Goal: Transaction & Acquisition: Purchase product/service

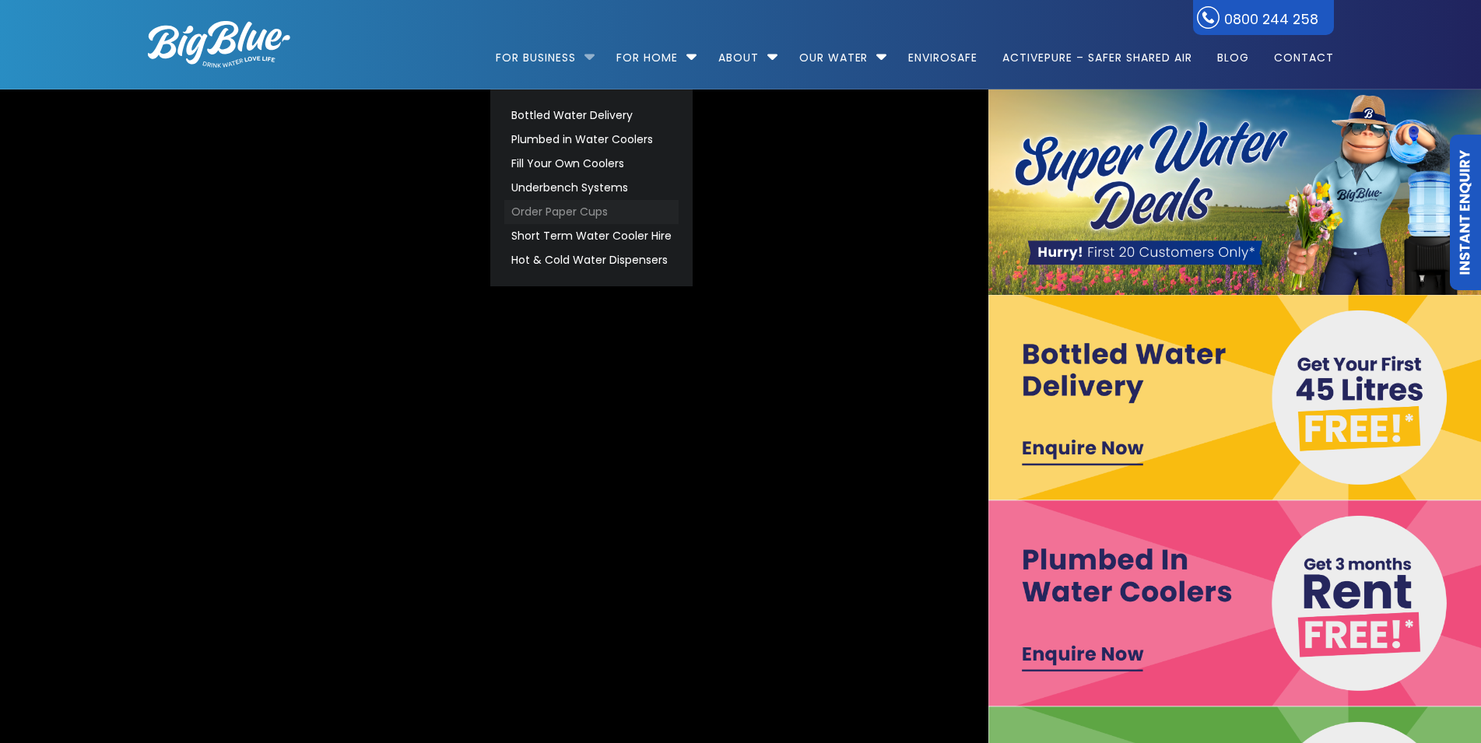
click at [558, 213] on link "Order Paper Cups" at bounding box center [591, 212] width 174 height 24
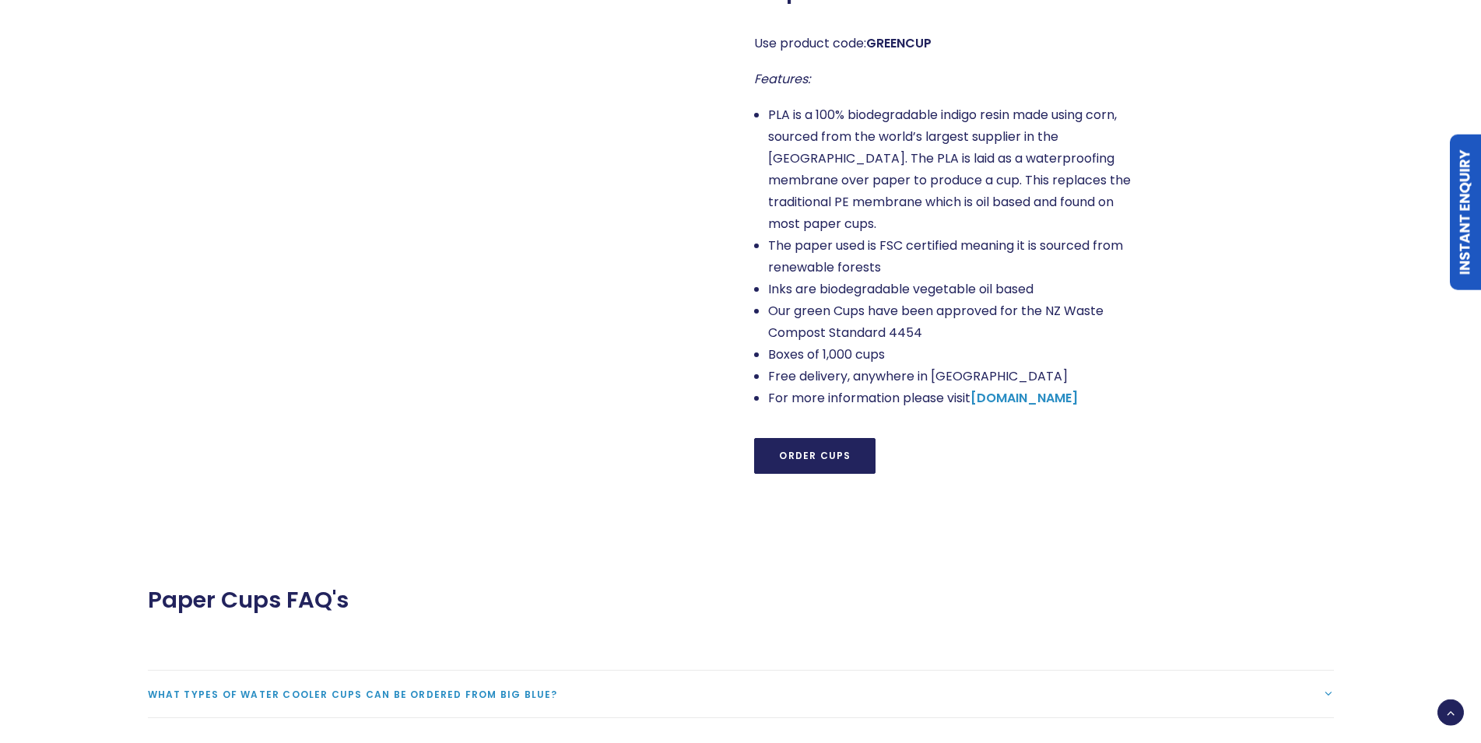
scroll to position [1350, 0]
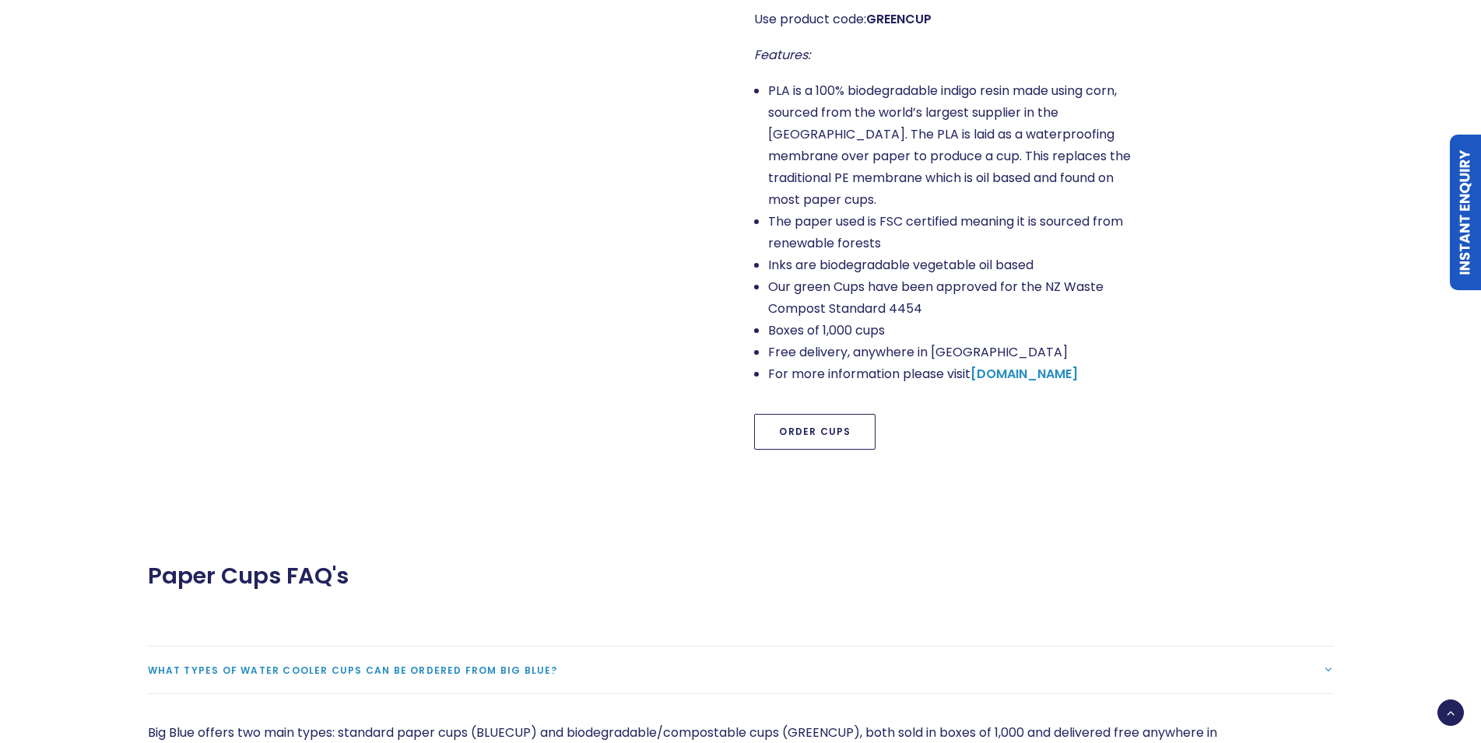
click at [830, 414] on link "Order Cups" at bounding box center [814, 432] width 121 height 36
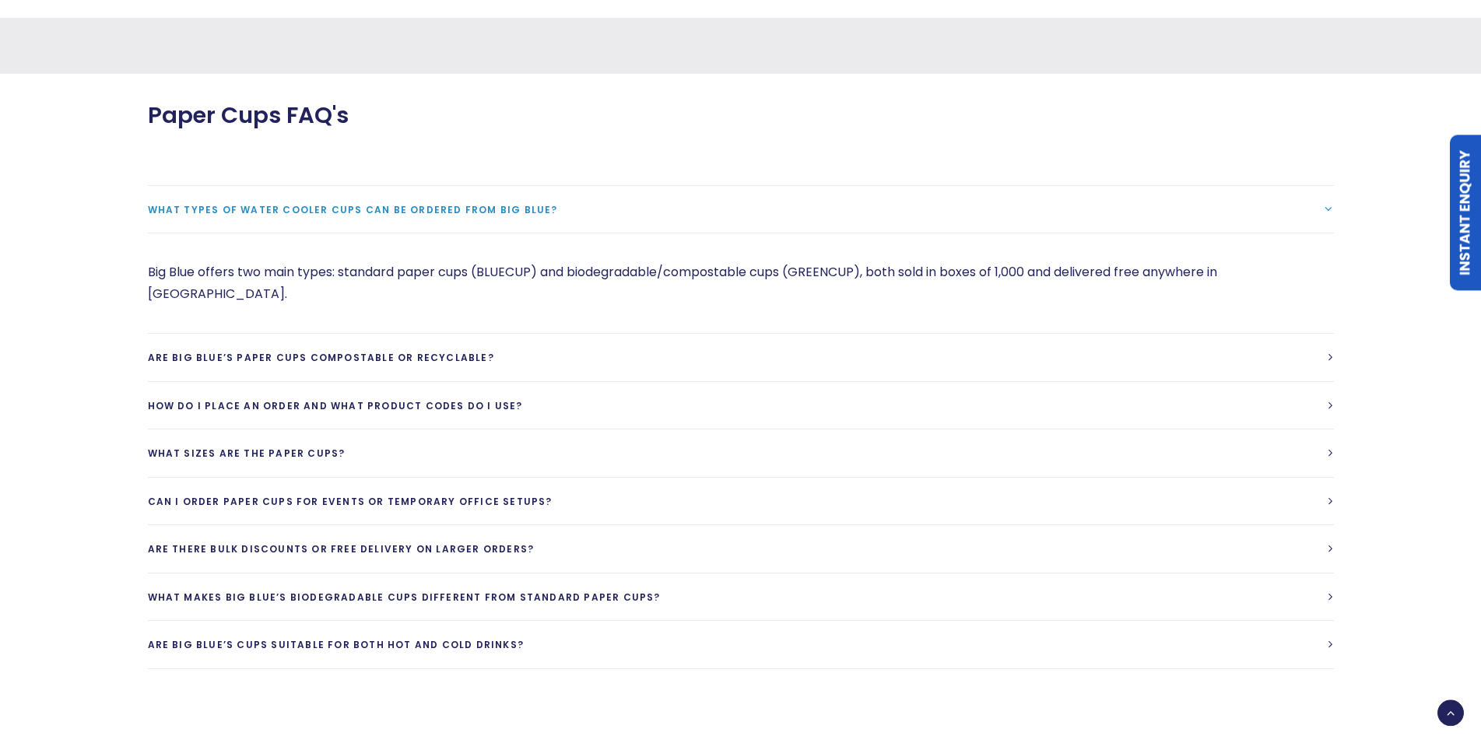
scroll to position [1867, 0]
click at [244, 446] on span "What sizes are the paper cups?" at bounding box center [247, 452] width 198 height 13
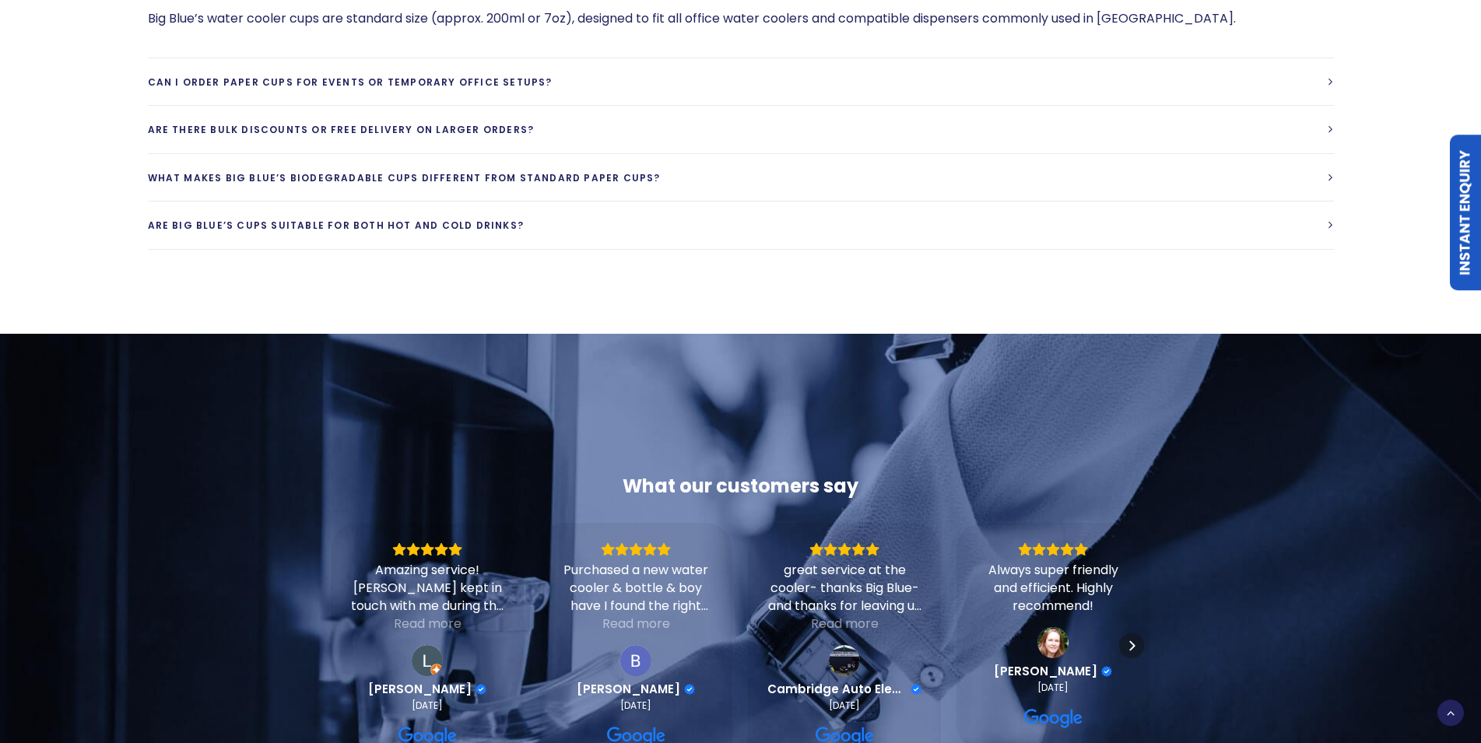
scroll to position [1788, 0]
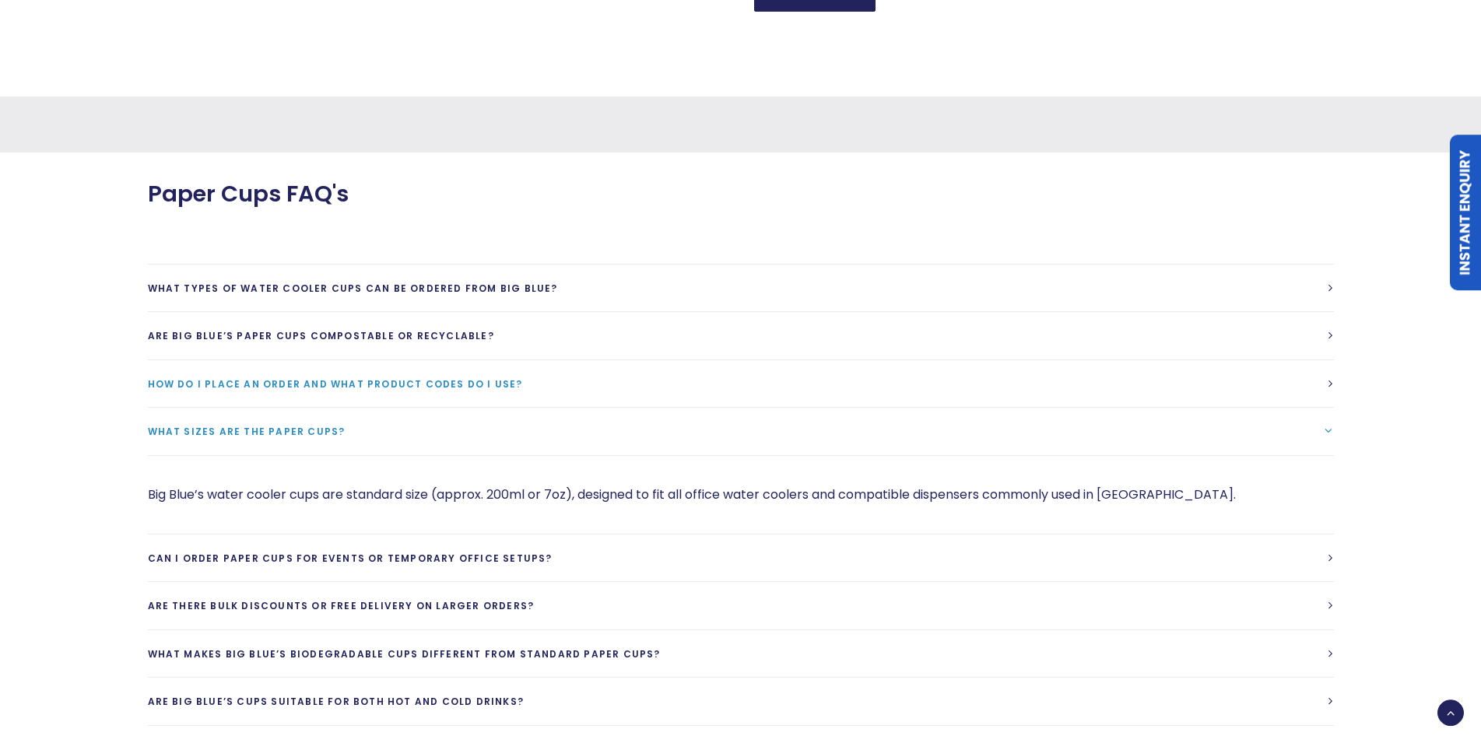
click at [437, 377] on span "How do I place an order and what product codes do I use?" at bounding box center [335, 383] width 375 height 13
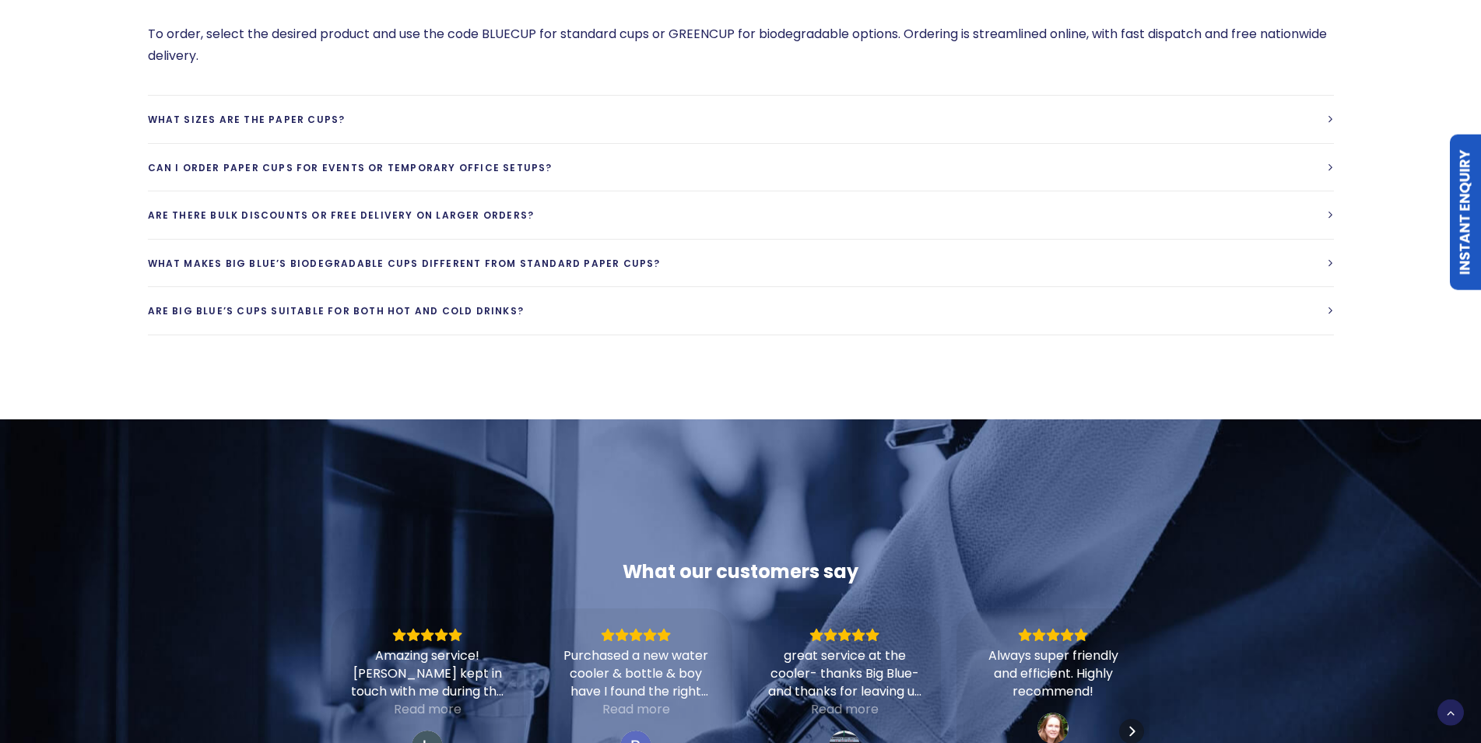
scroll to position [2105, 0]
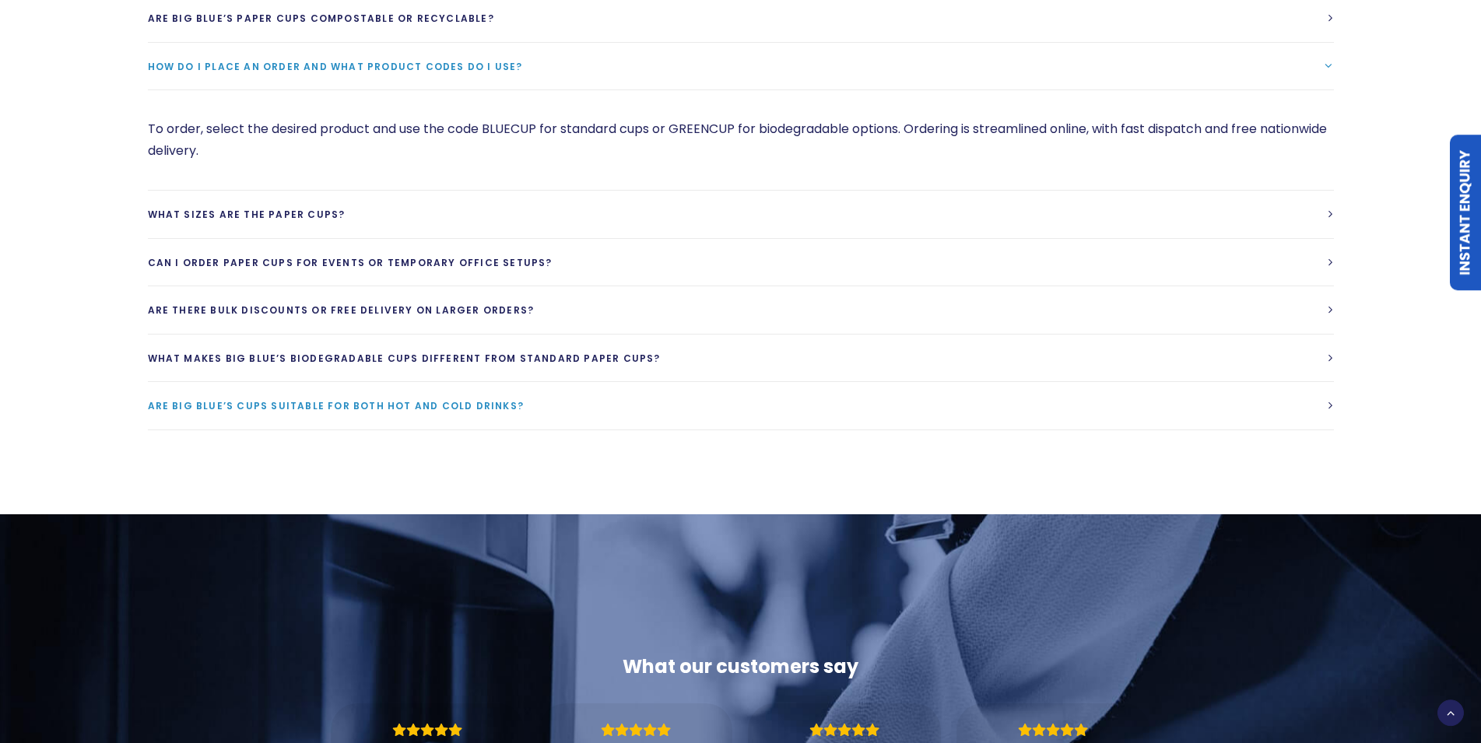
click at [409, 399] on span "Are Big Blue’s cups suitable for both hot and cold drinks?" at bounding box center [336, 405] width 377 height 13
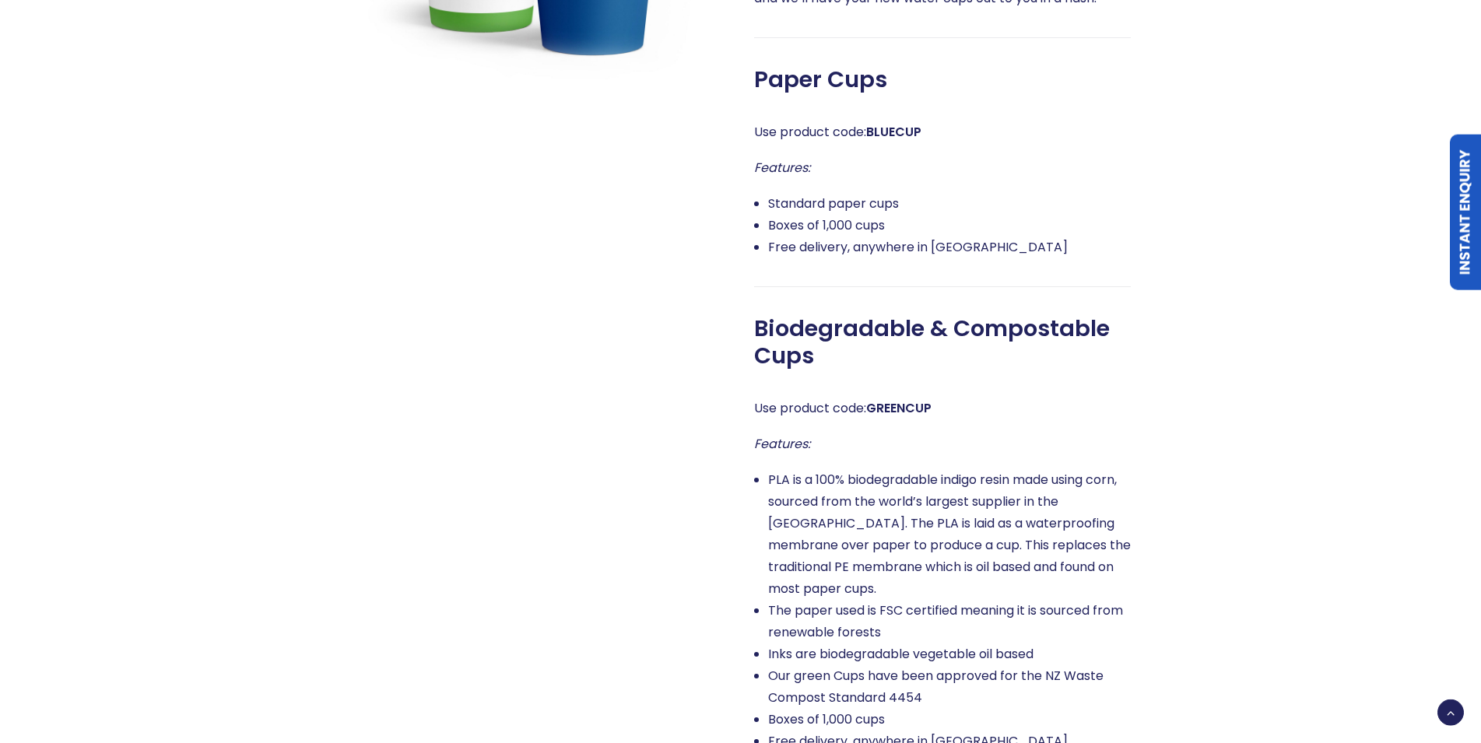
scroll to position [1153, 0]
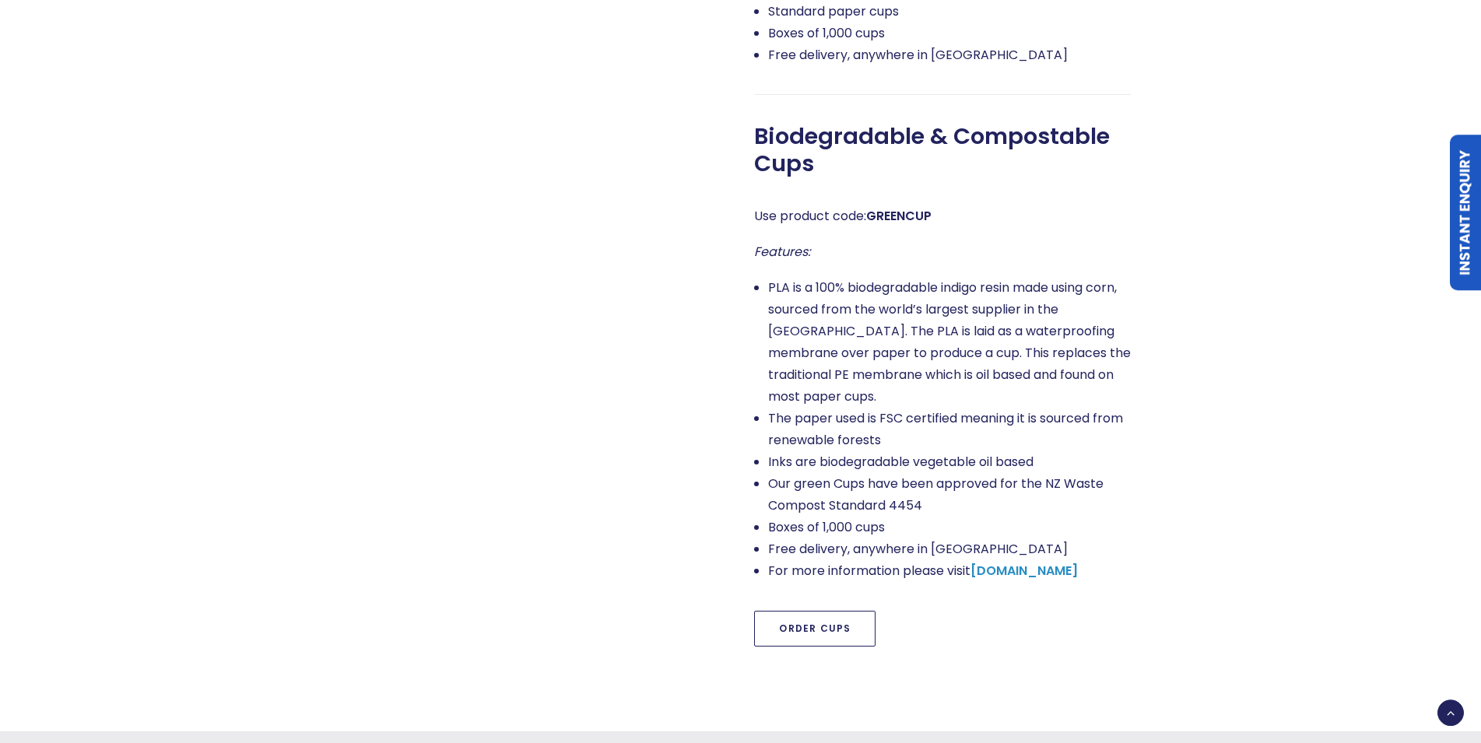
click at [814, 611] on link "Order Cups" at bounding box center [814, 629] width 121 height 36
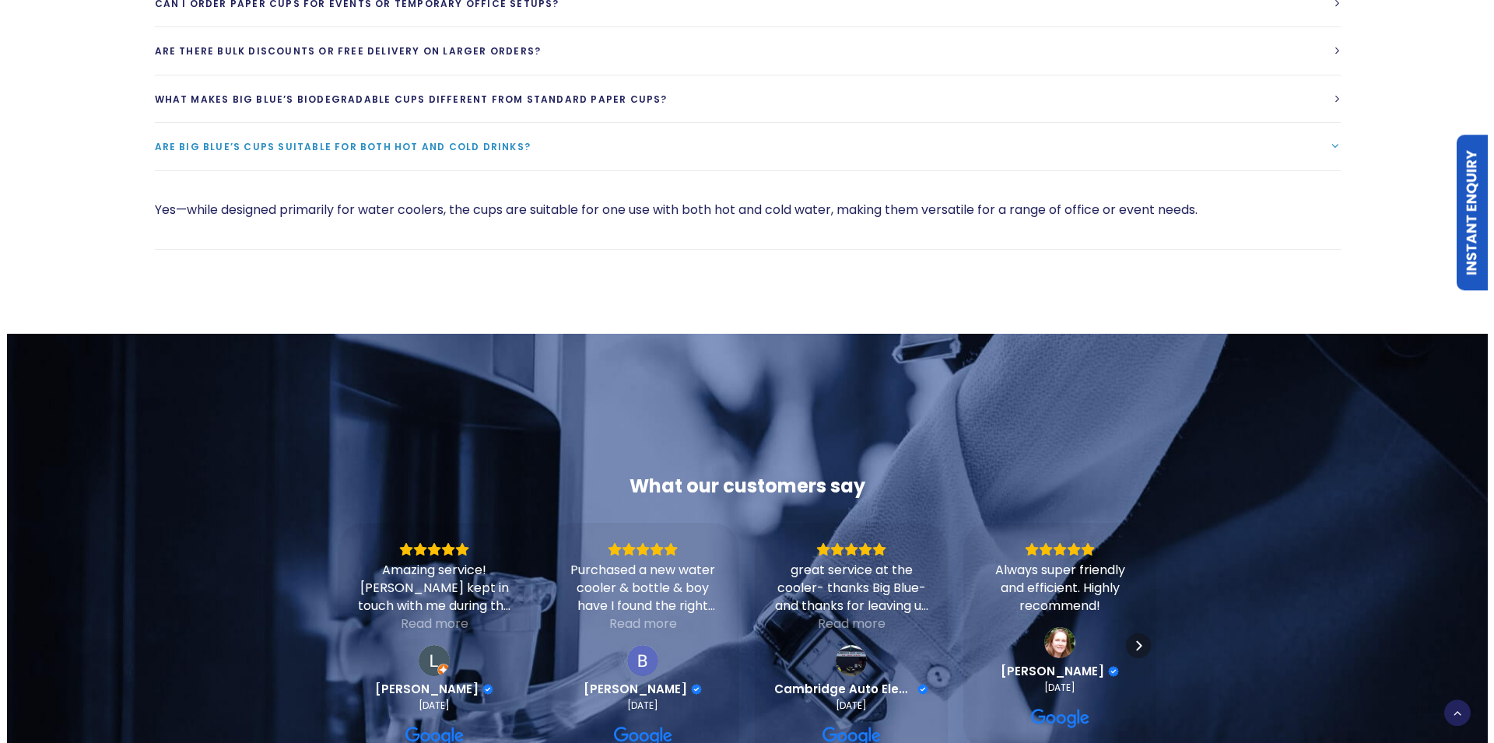
scroll to position [1867, 0]
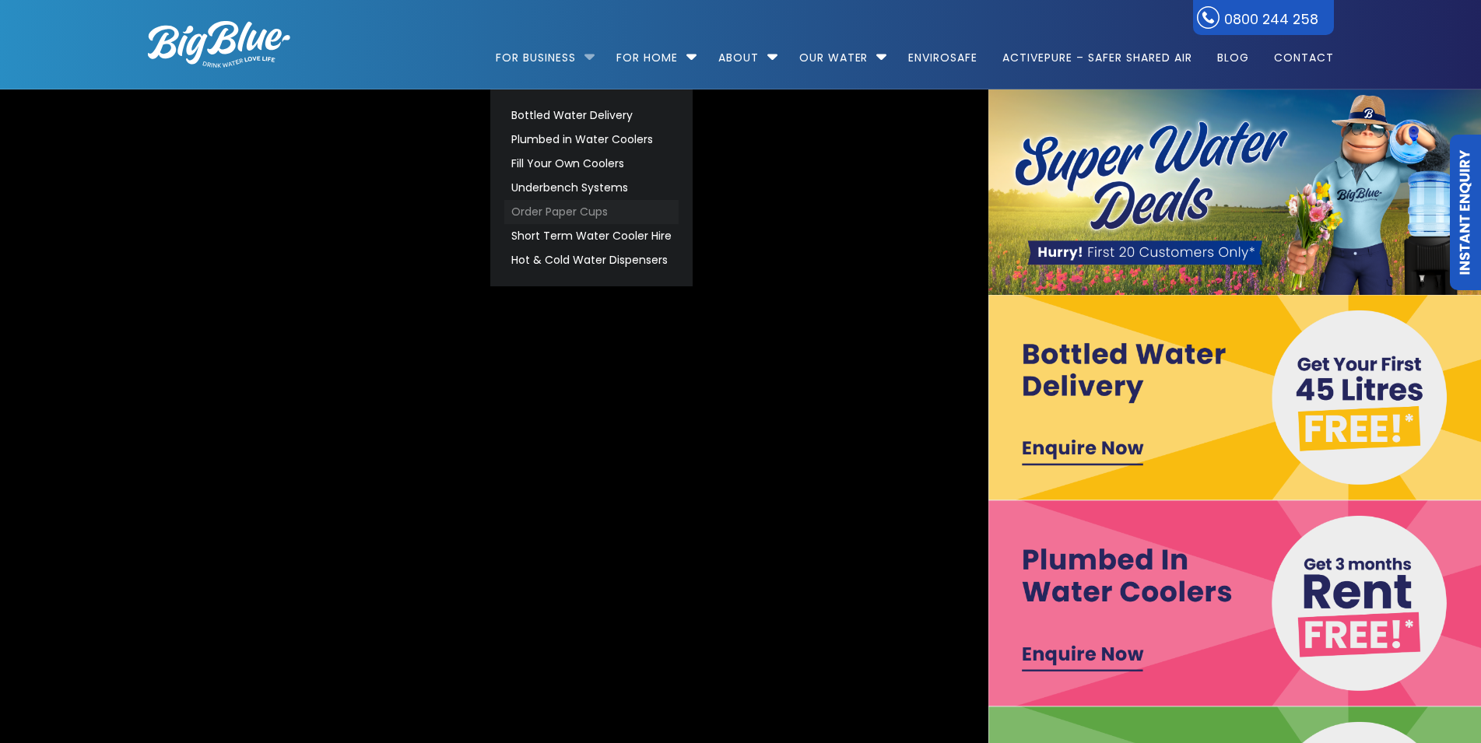
click at [552, 215] on link "Order Paper Cups" at bounding box center [591, 212] width 174 height 24
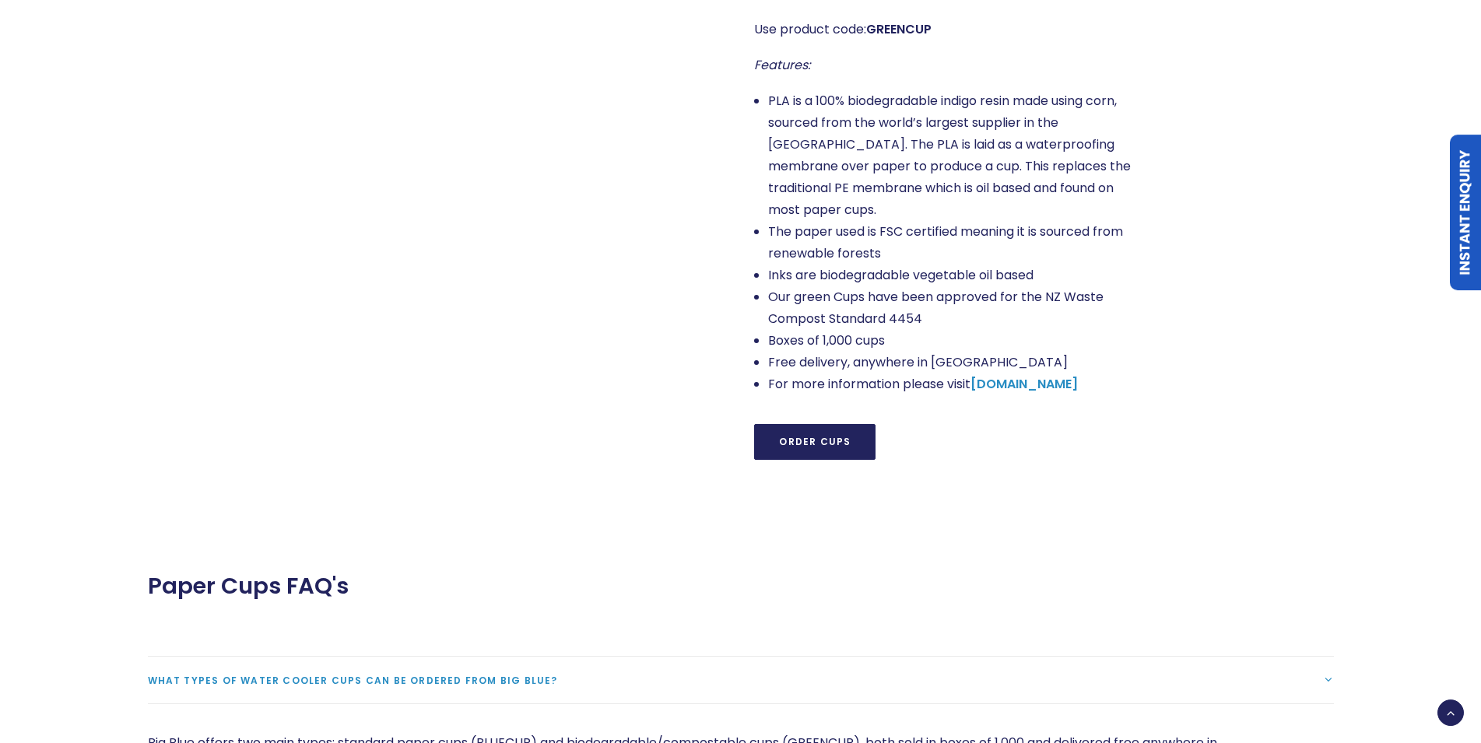
scroll to position [1350, 0]
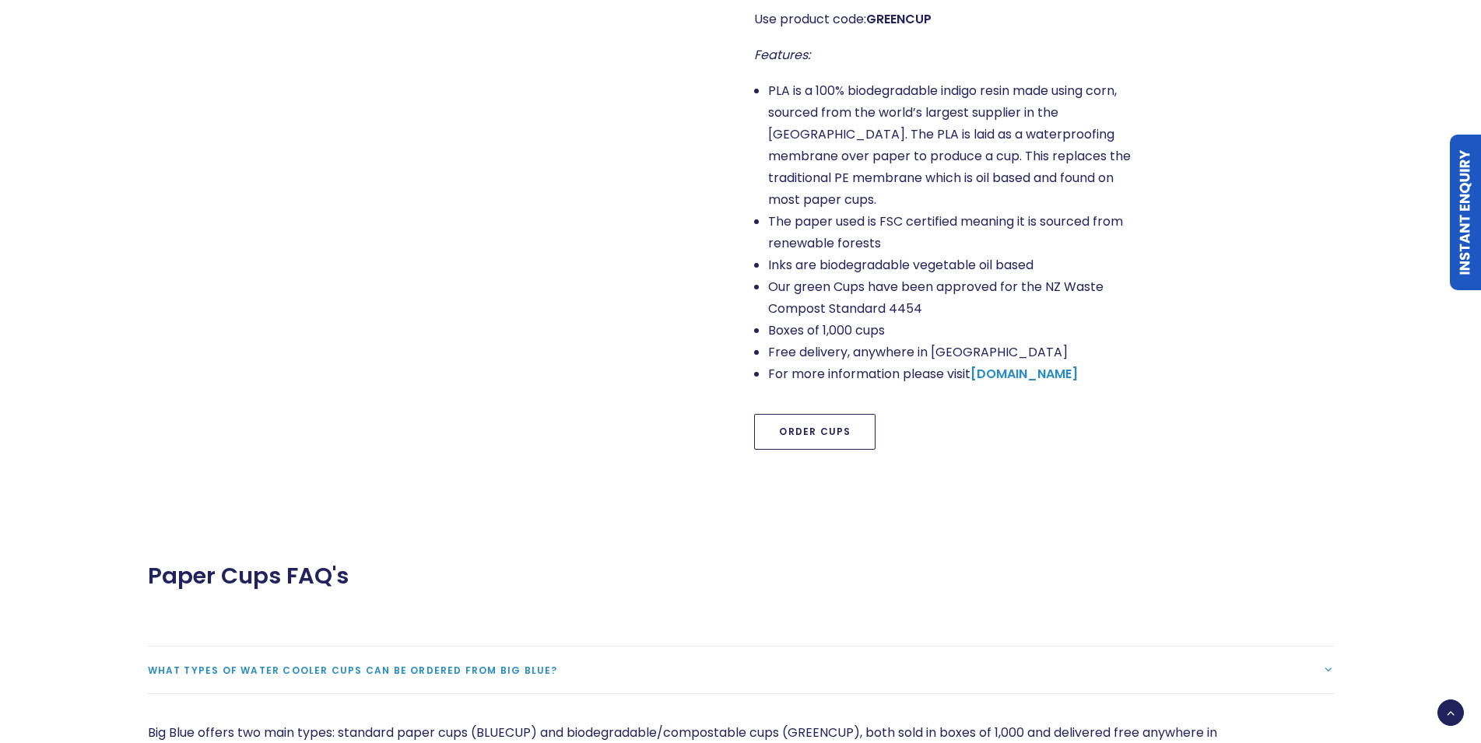
click at [802, 422] on link "Order Cups" at bounding box center [814, 432] width 121 height 36
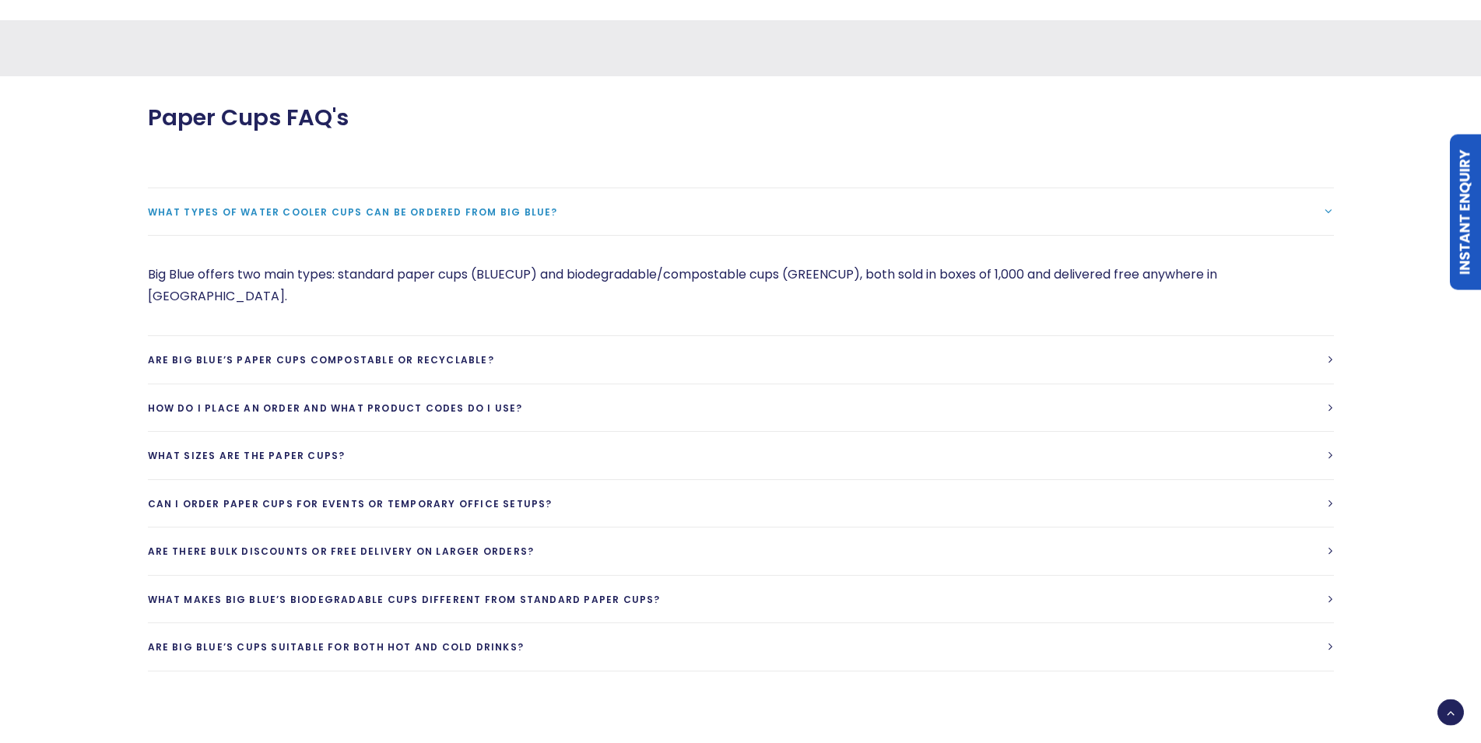
scroll to position [1867, 0]
click at [377, 398] on span "How do I place an order and what product codes do I use?" at bounding box center [335, 404] width 375 height 13
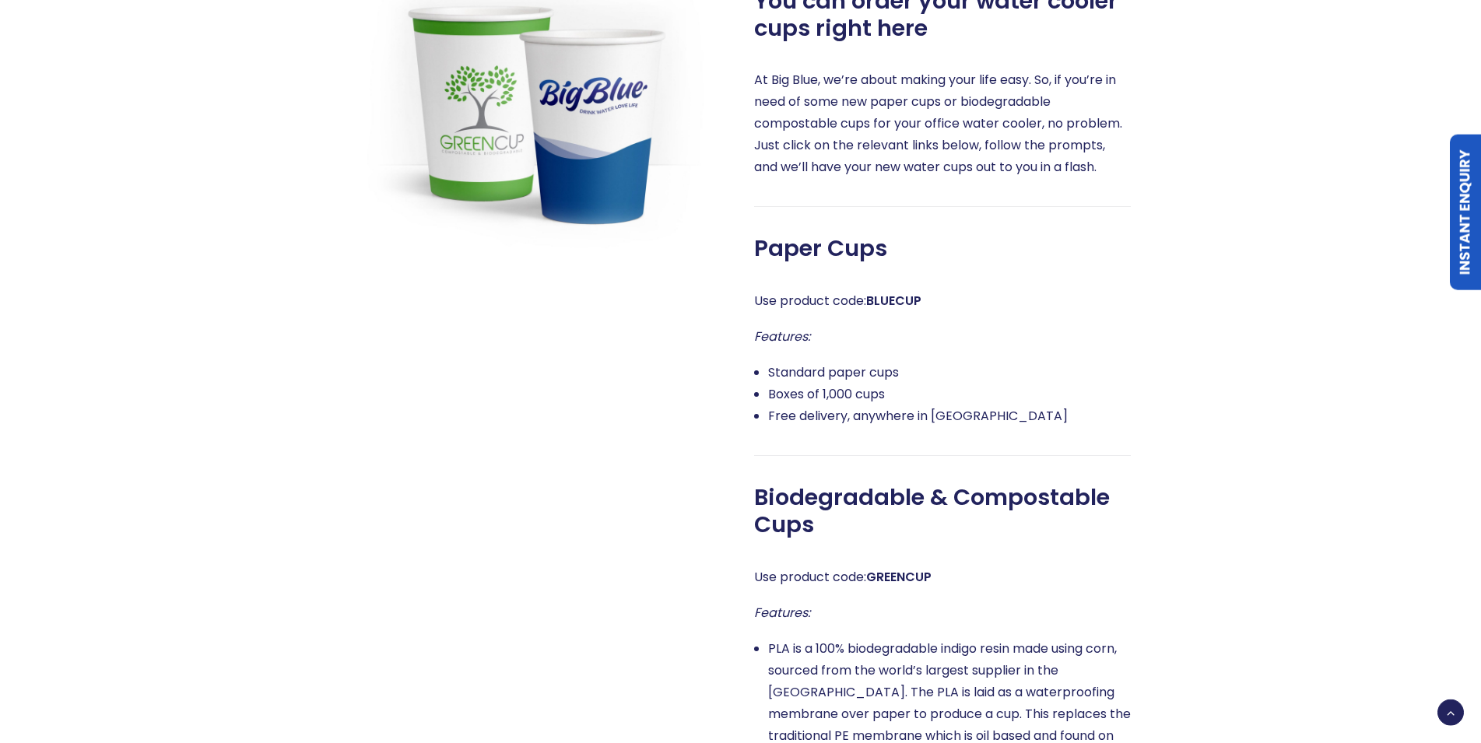
scroll to position [756, 0]
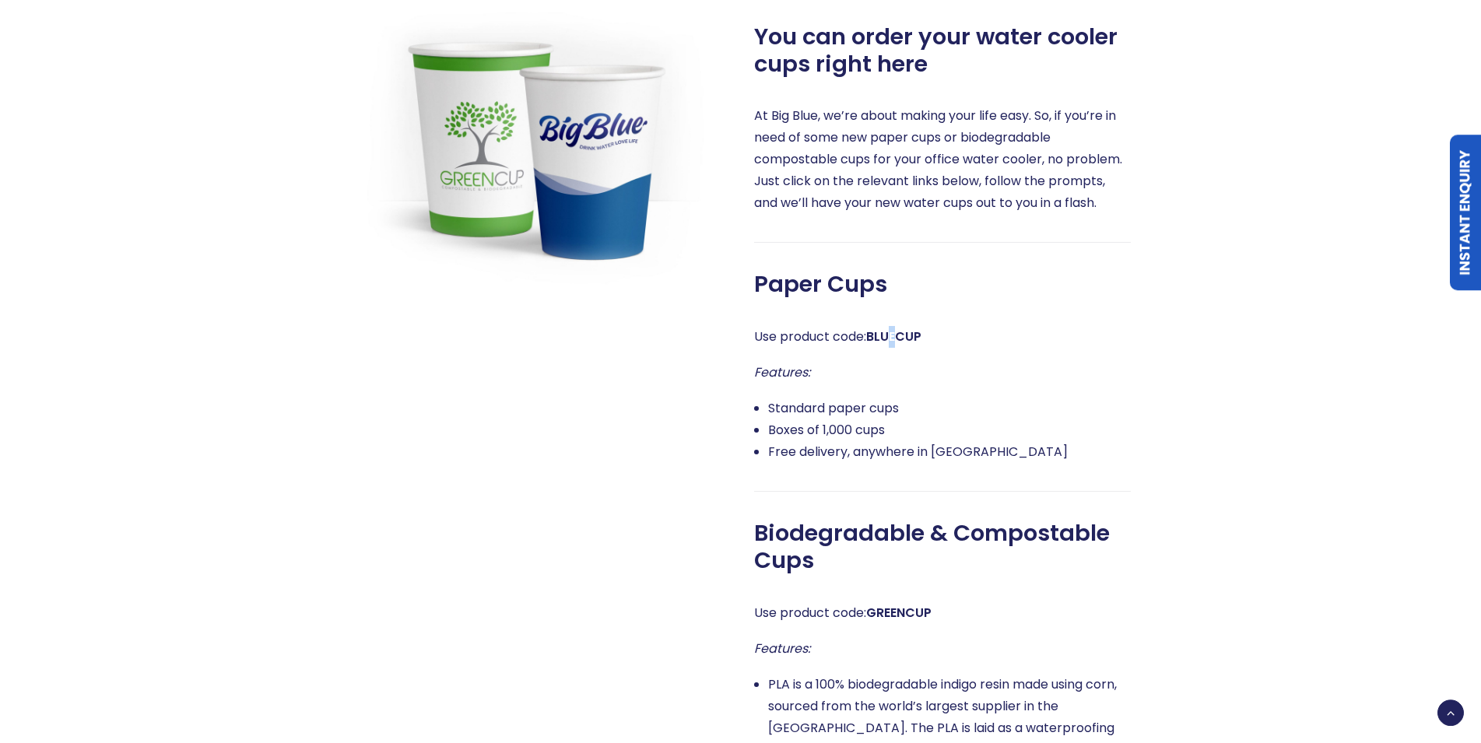
click at [897, 342] on strong "BLUECUP" at bounding box center [893, 337] width 55 height 18
click at [1466, 270] on link "Instant Enquiry" at bounding box center [1465, 213] width 31 height 156
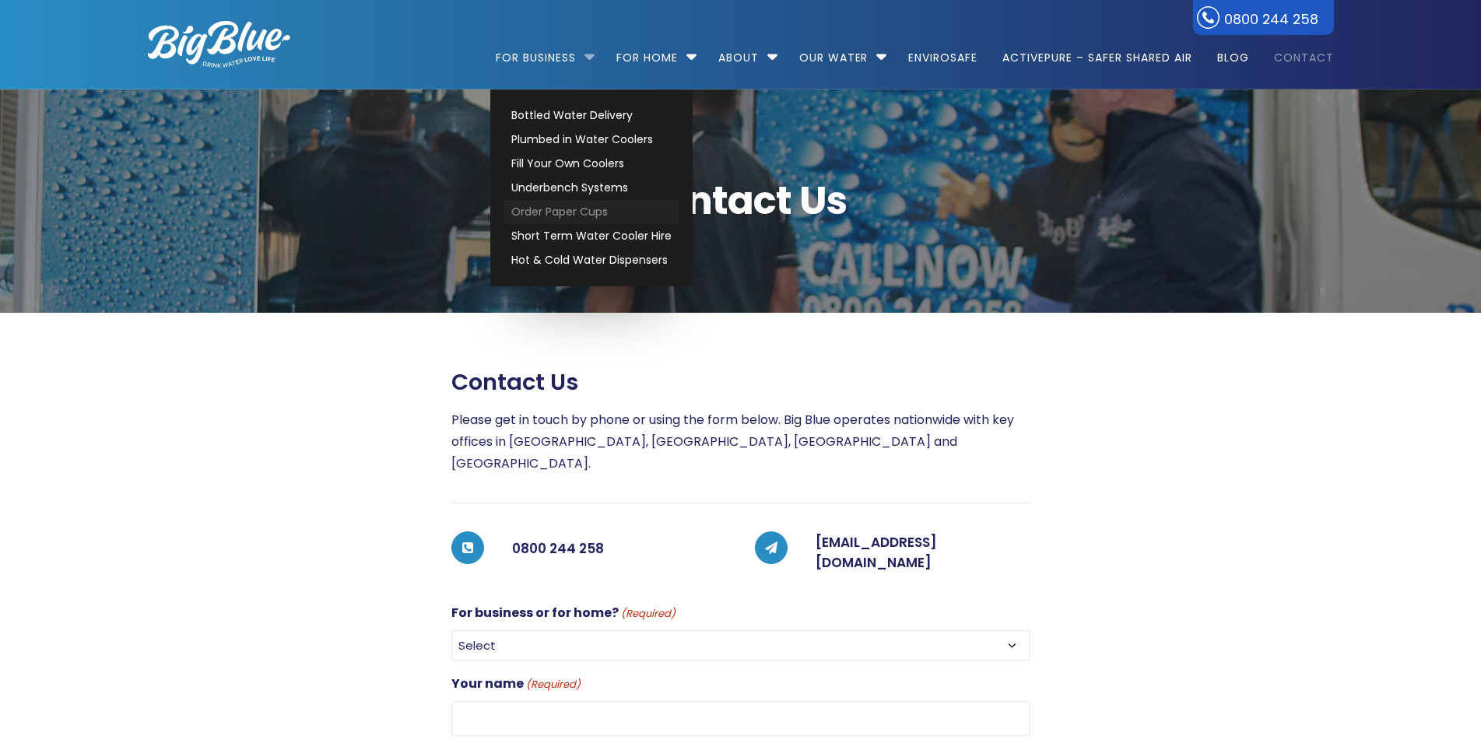
click at [528, 213] on link "Order Paper Cups" at bounding box center [591, 212] width 174 height 24
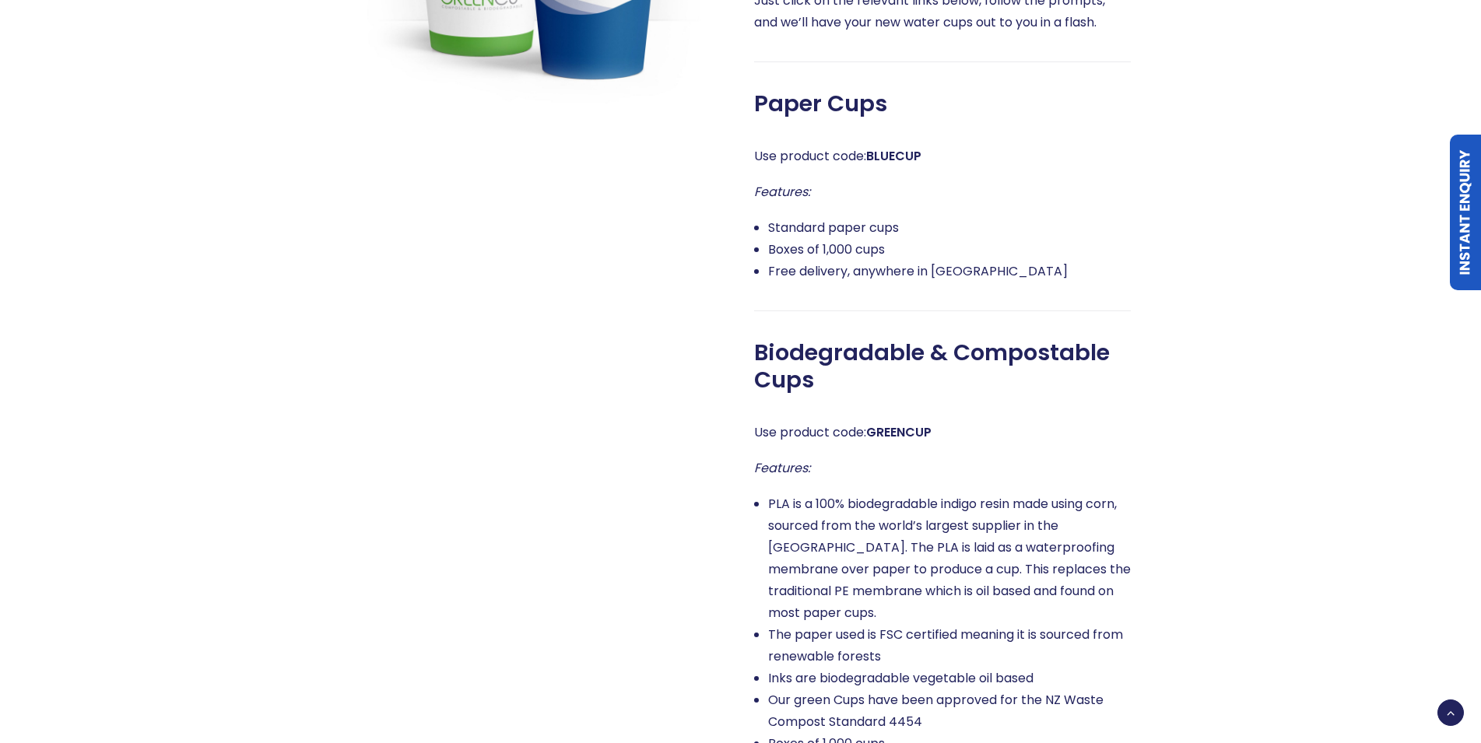
scroll to position [953, 0]
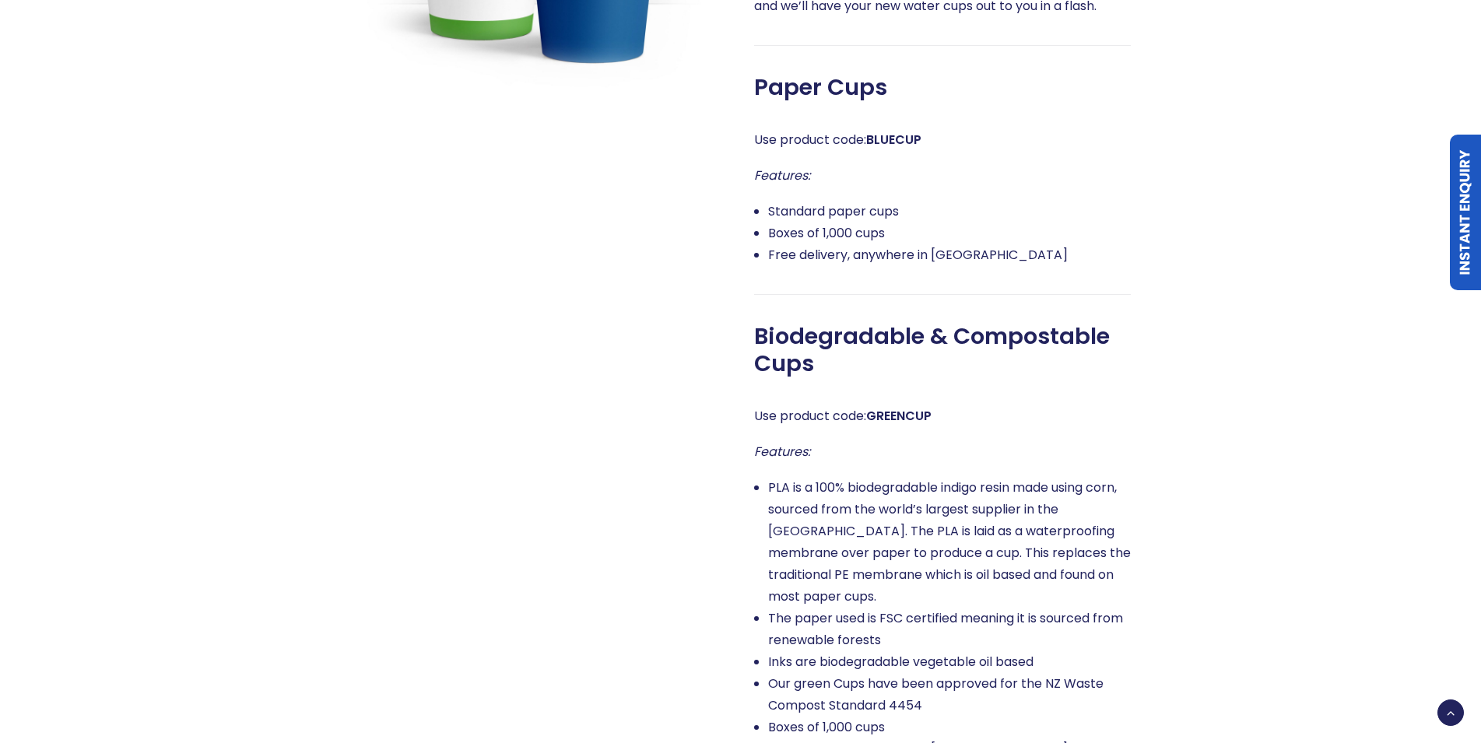
click at [904, 417] on strong "GREENCUP" at bounding box center [898, 416] width 65 height 18
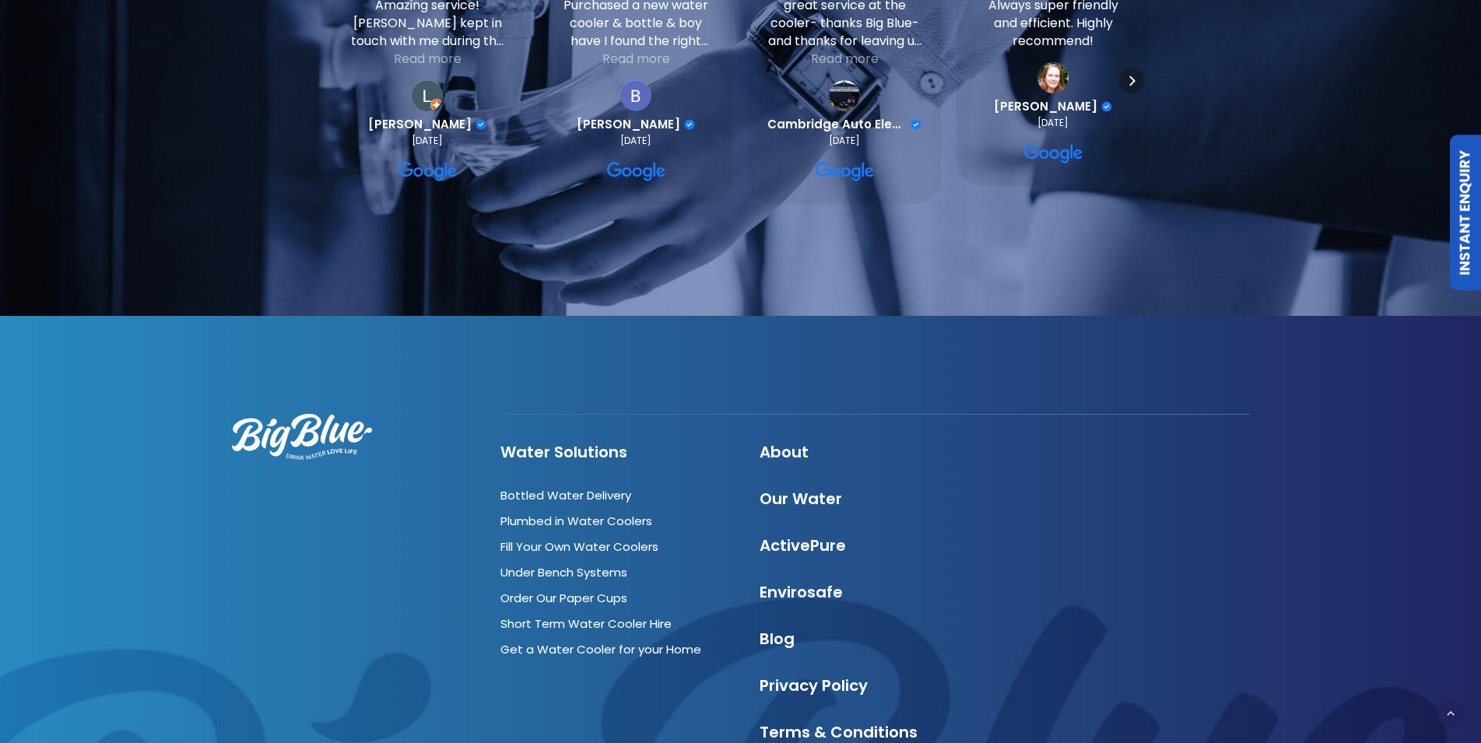
scroll to position [2988, 0]
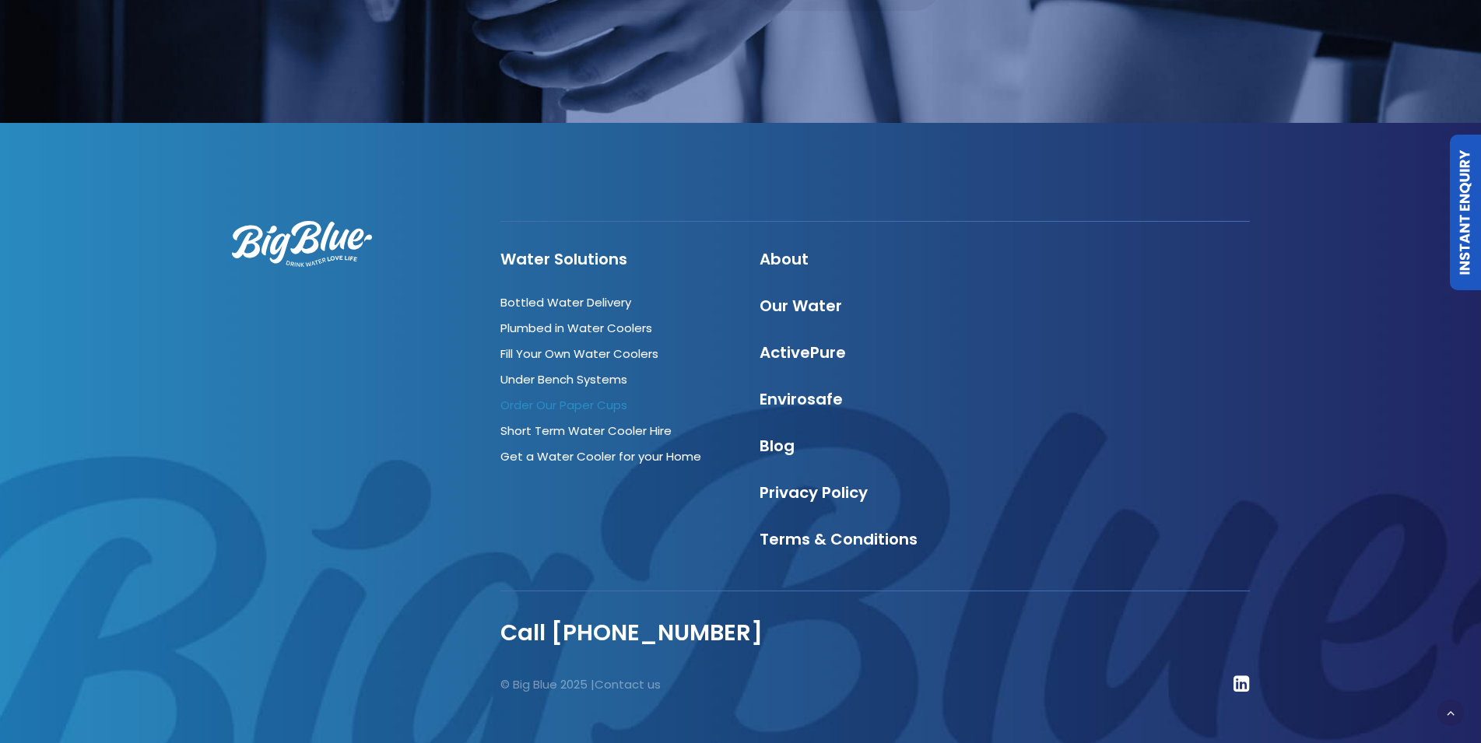
click at [566, 397] on link "Order Our Paper Cups" at bounding box center [563, 405] width 127 height 16
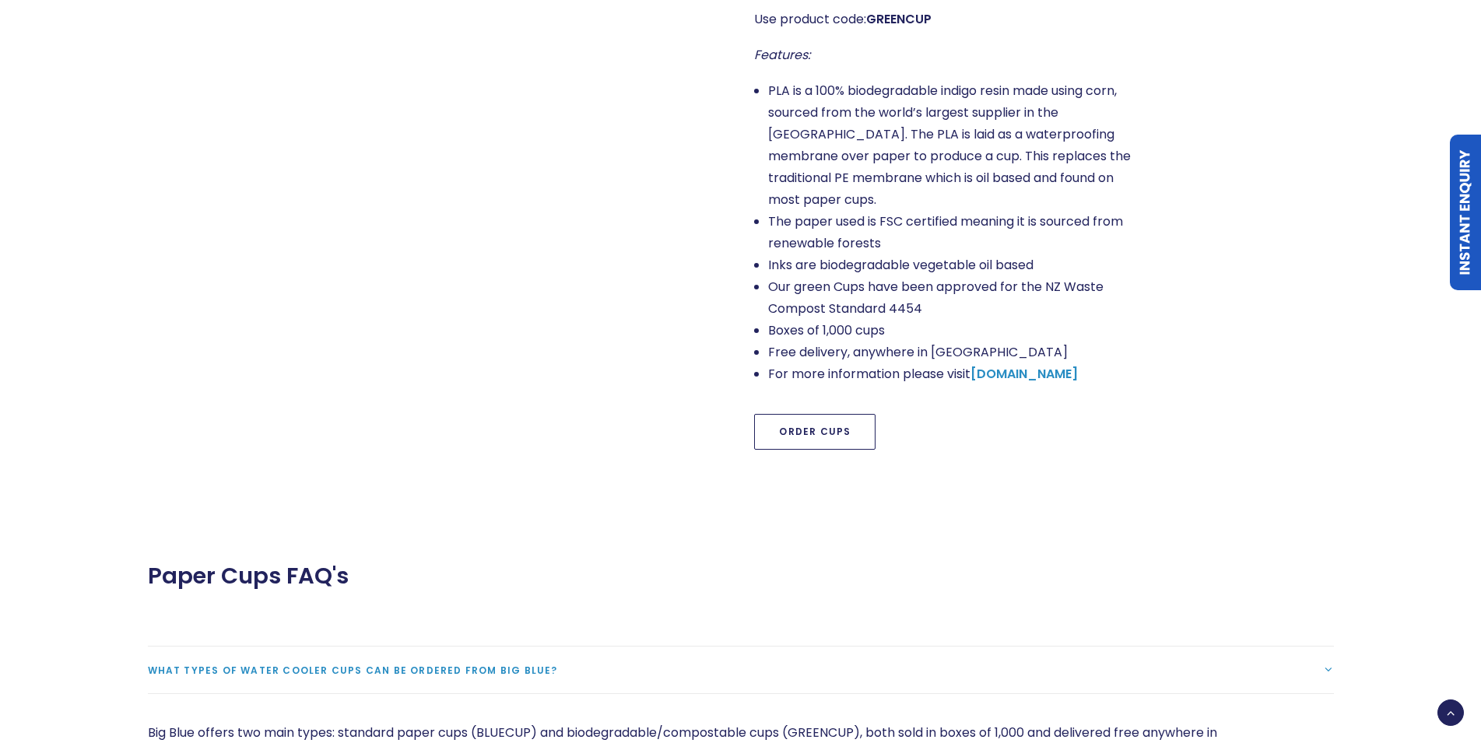
click at [822, 414] on link "Order Cups" at bounding box center [814, 432] width 121 height 36
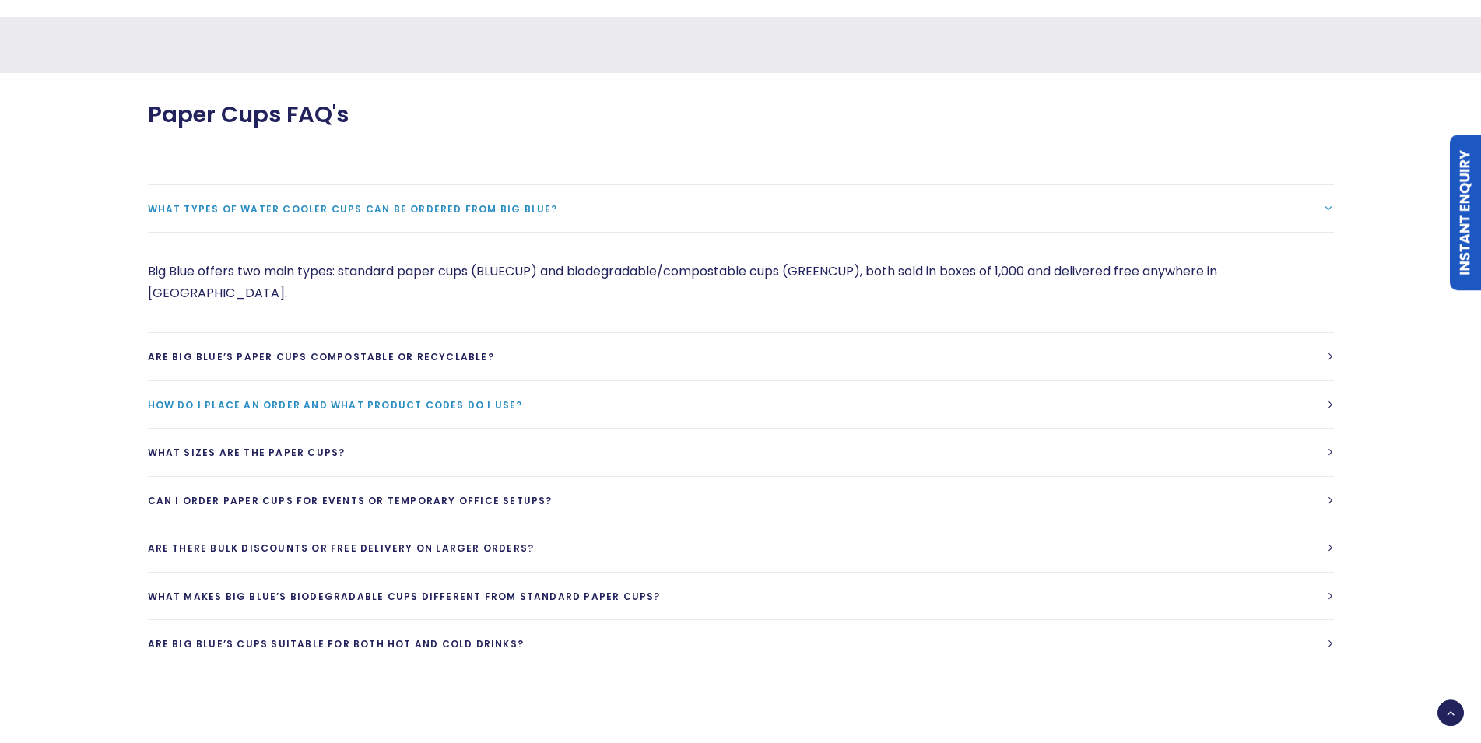
scroll to position [1470, 0]
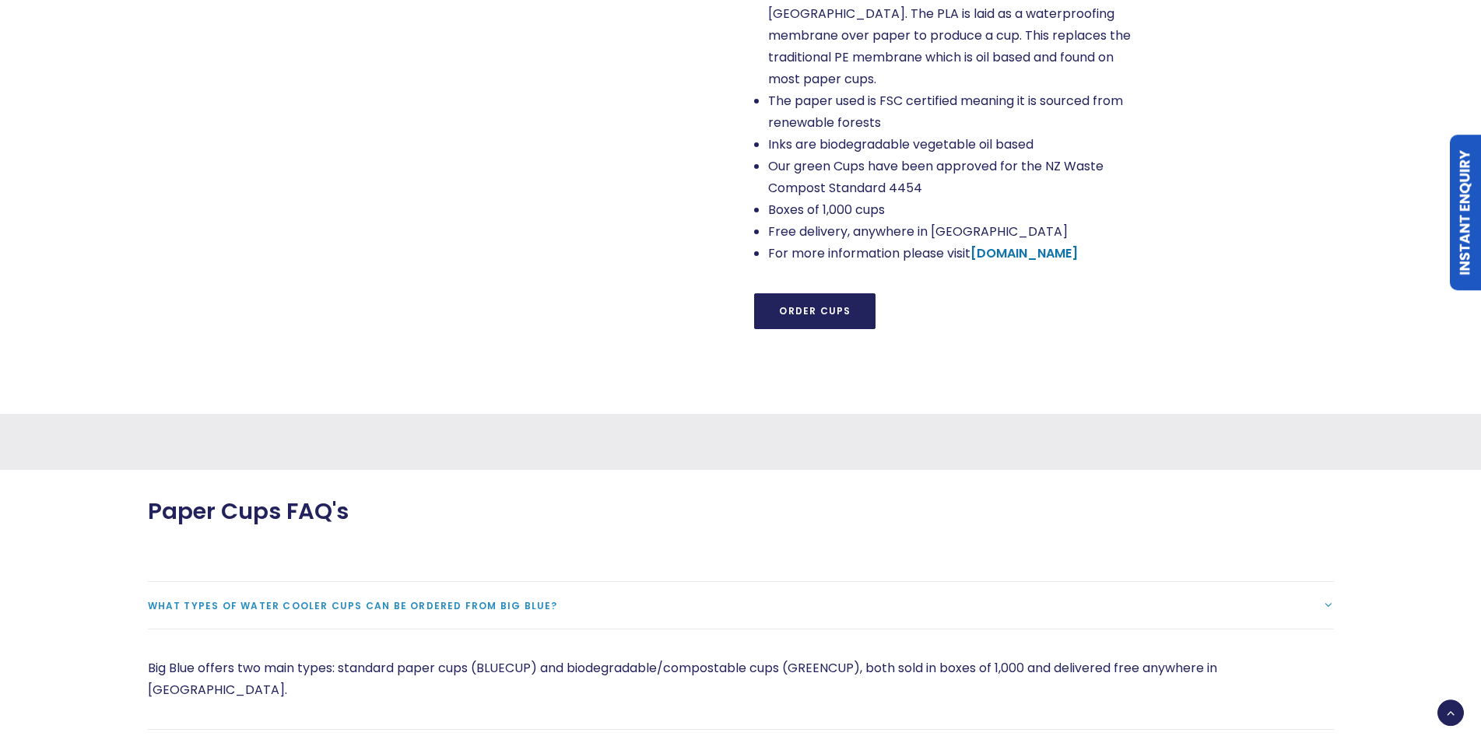
click at [1012, 244] on strong "[DOMAIN_NAME]" at bounding box center [1024, 253] width 107 height 18
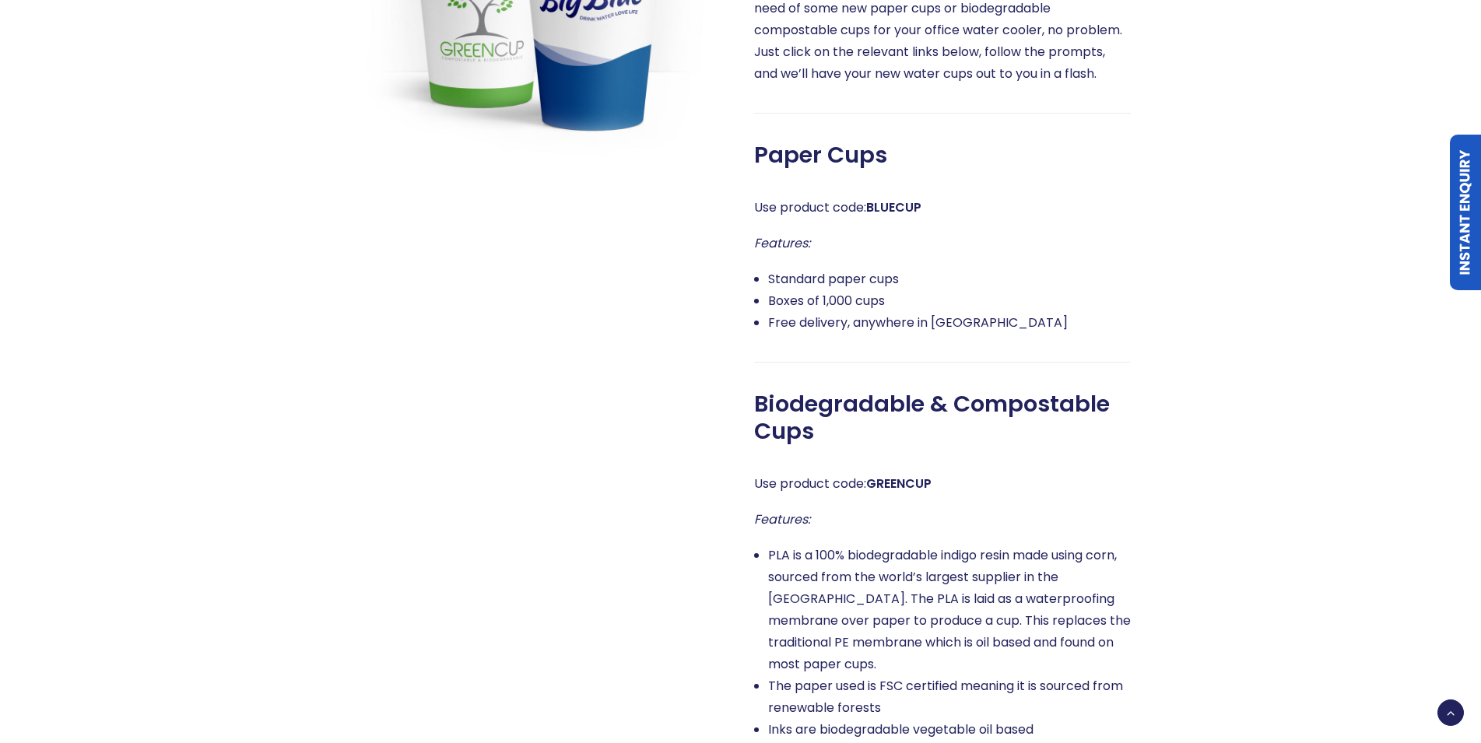
scroll to position [835, 0]
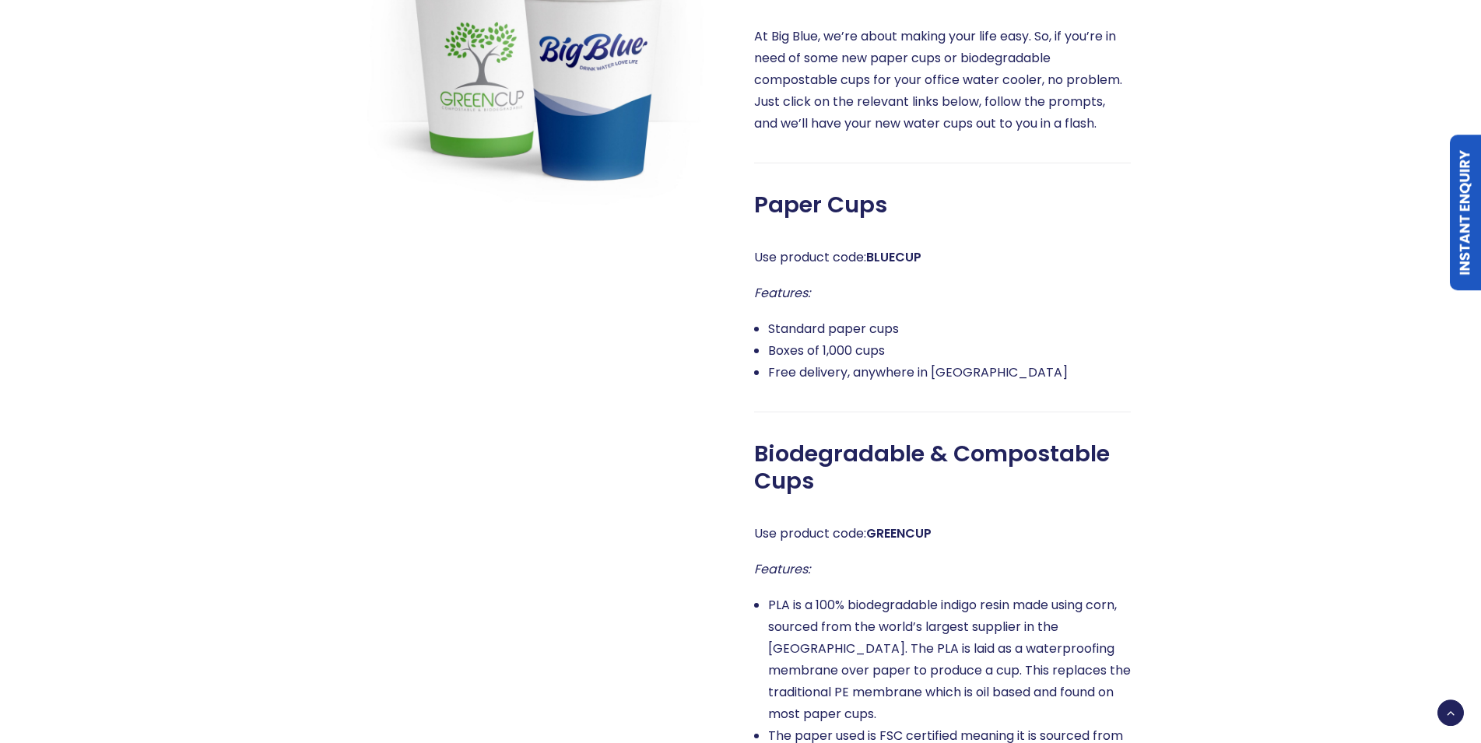
click at [893, 258] on strong "BLUECUP" at bounding box center [893, 257] width 55 height 18
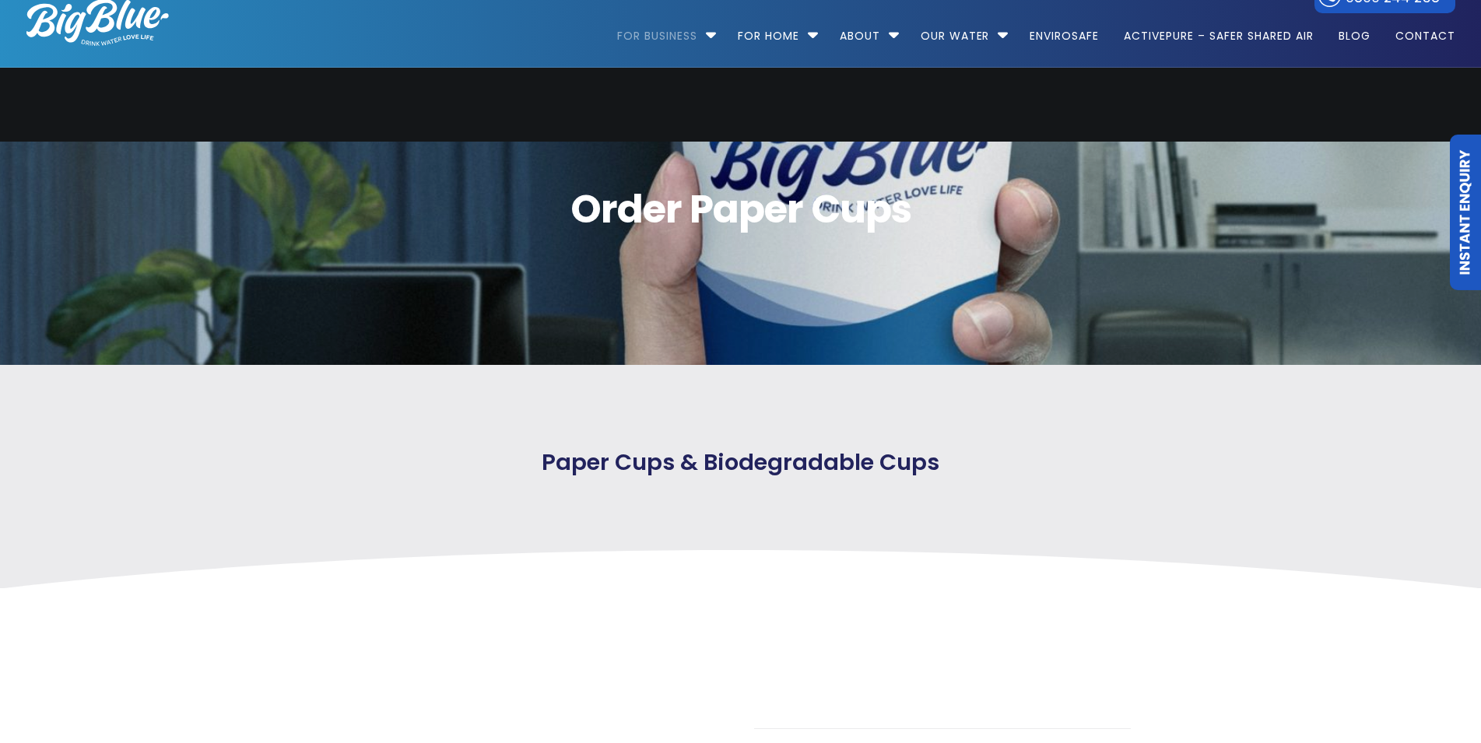
scroll to position [0, 0]
